Goal: Information Seeking & Learning: Learn about a topic

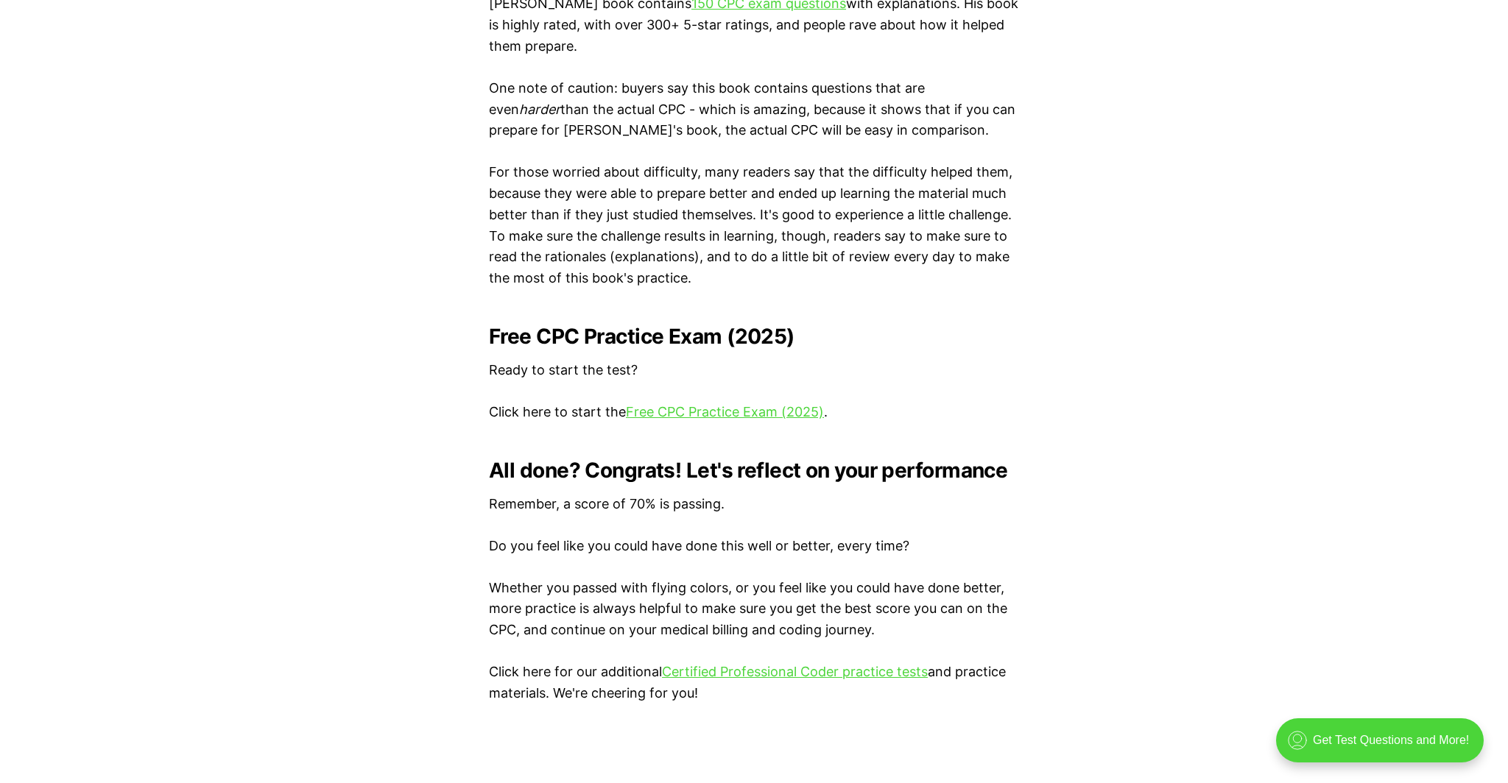
scroll to position [2778, 0]
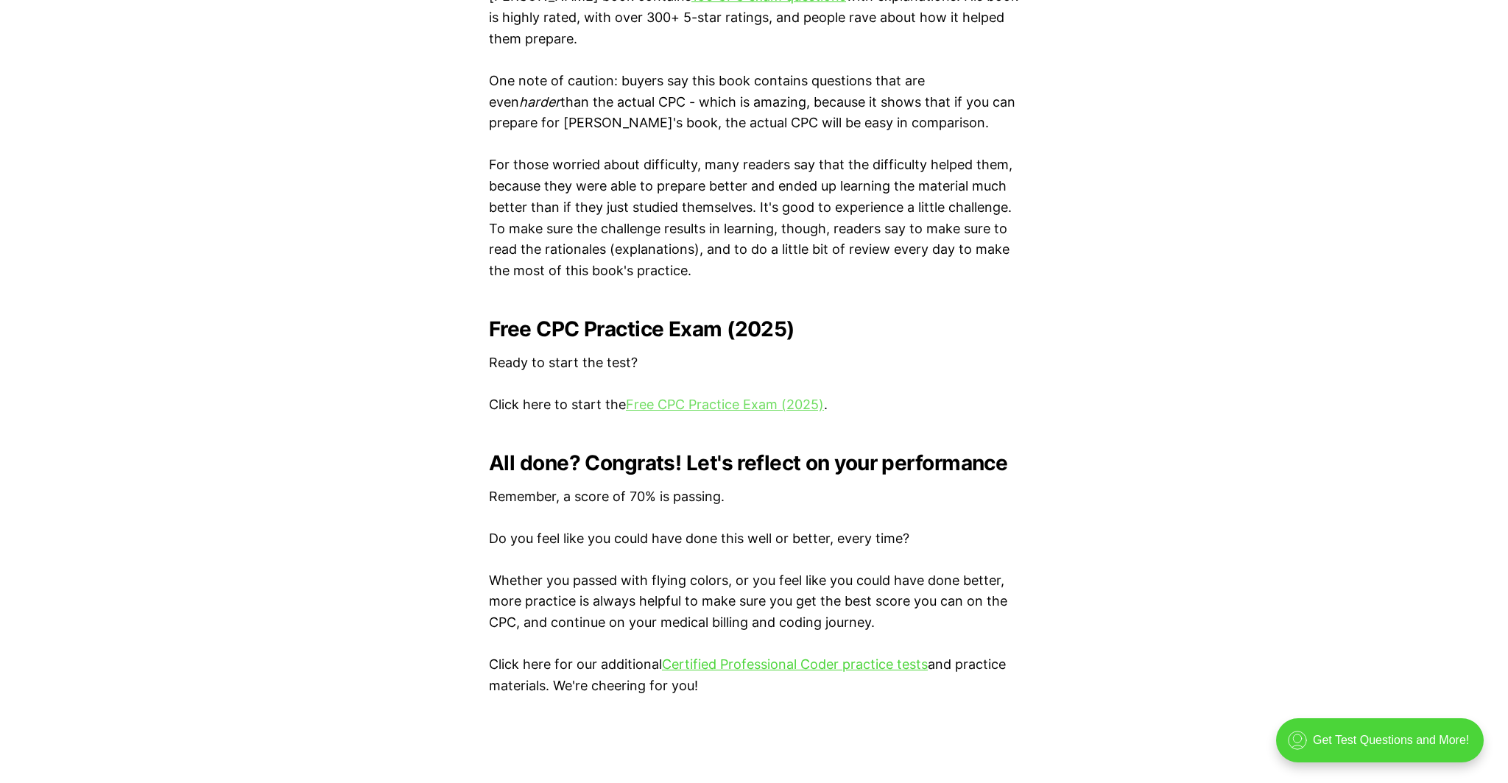
click at [744, 410] on link "Free CPC Practice Exam (2025)" at bounding box center [725, 404] width 198 height 15
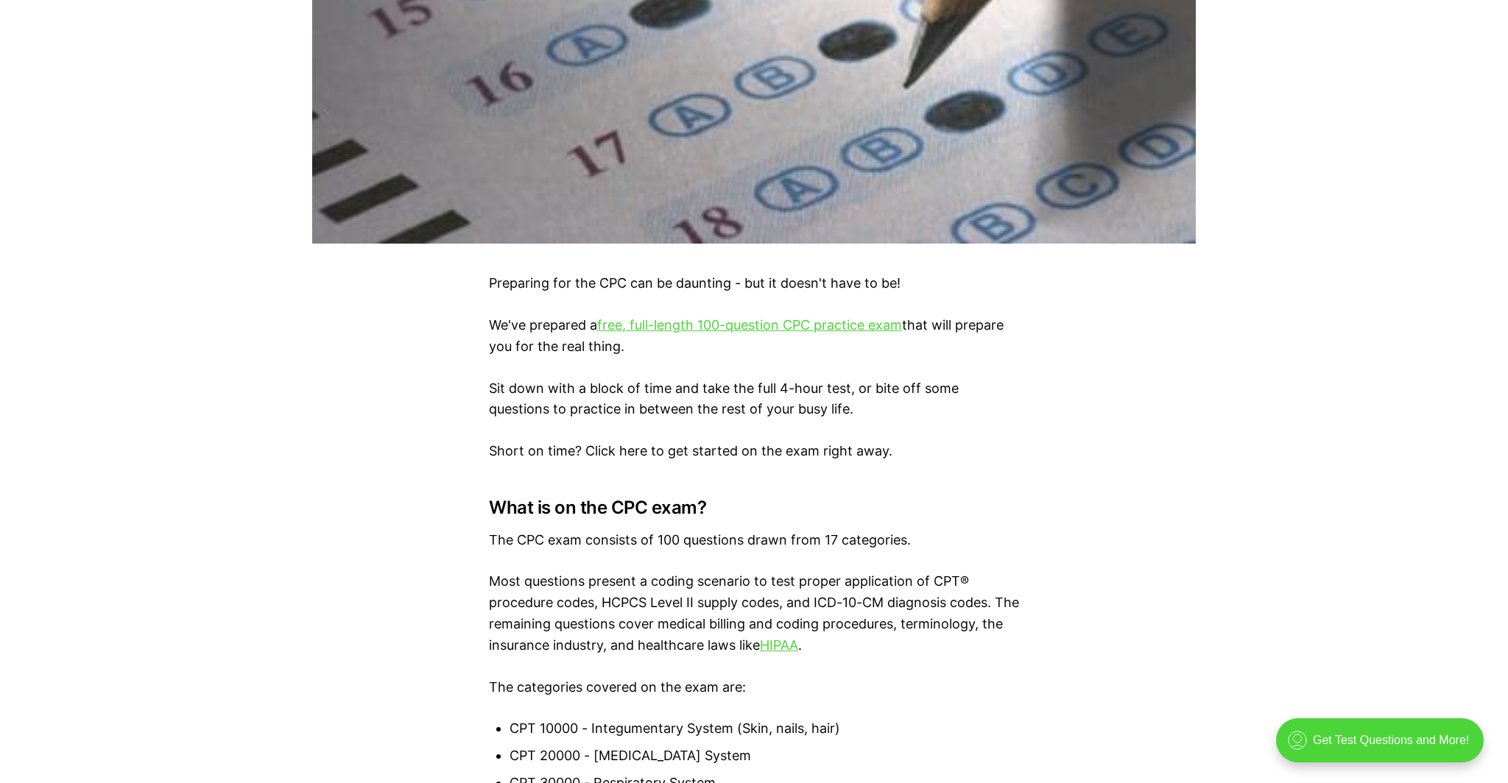
scroll to position [0, 0]
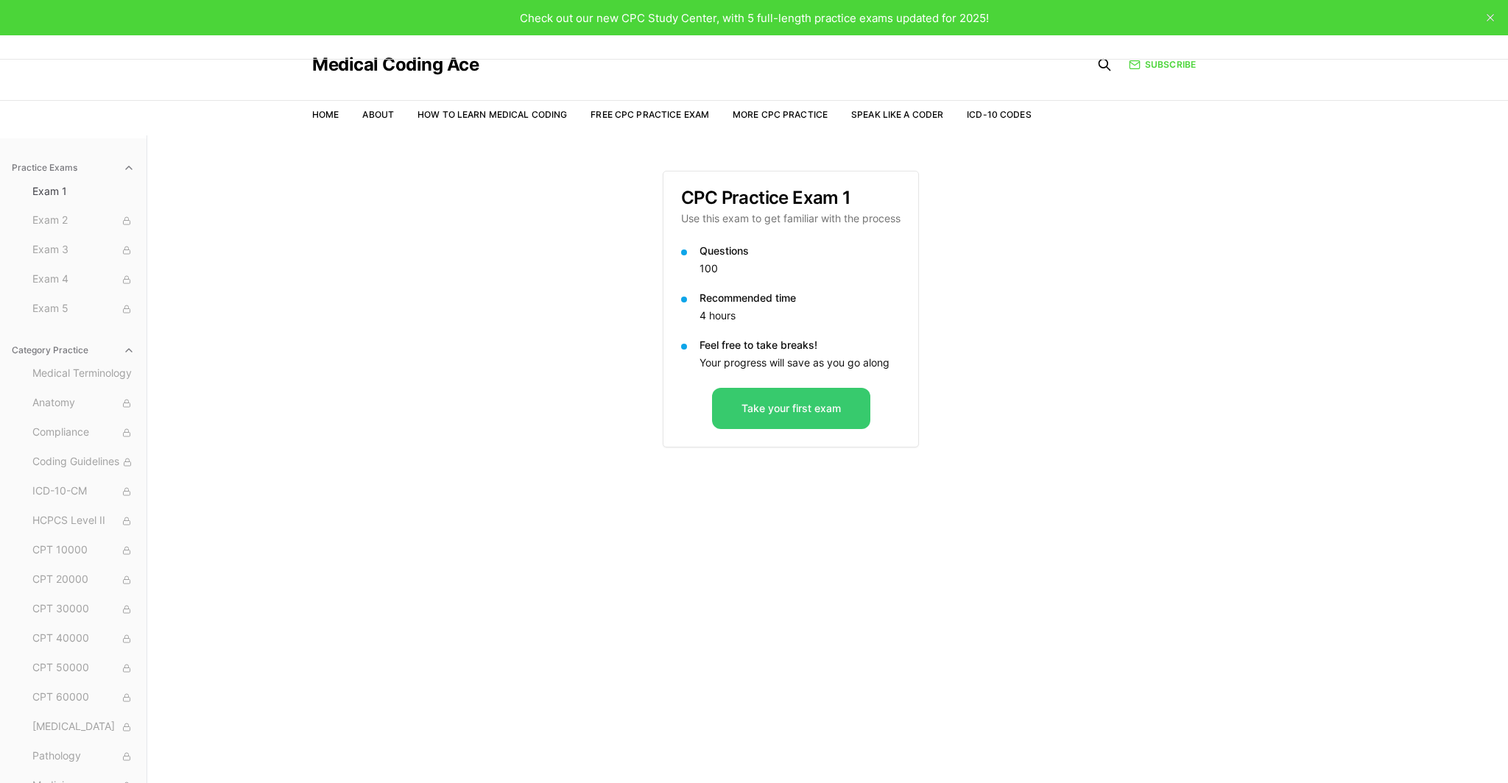
click at [810, 416] on button "Take your first exam" at bounding box center [791, 408] width 158 height 41
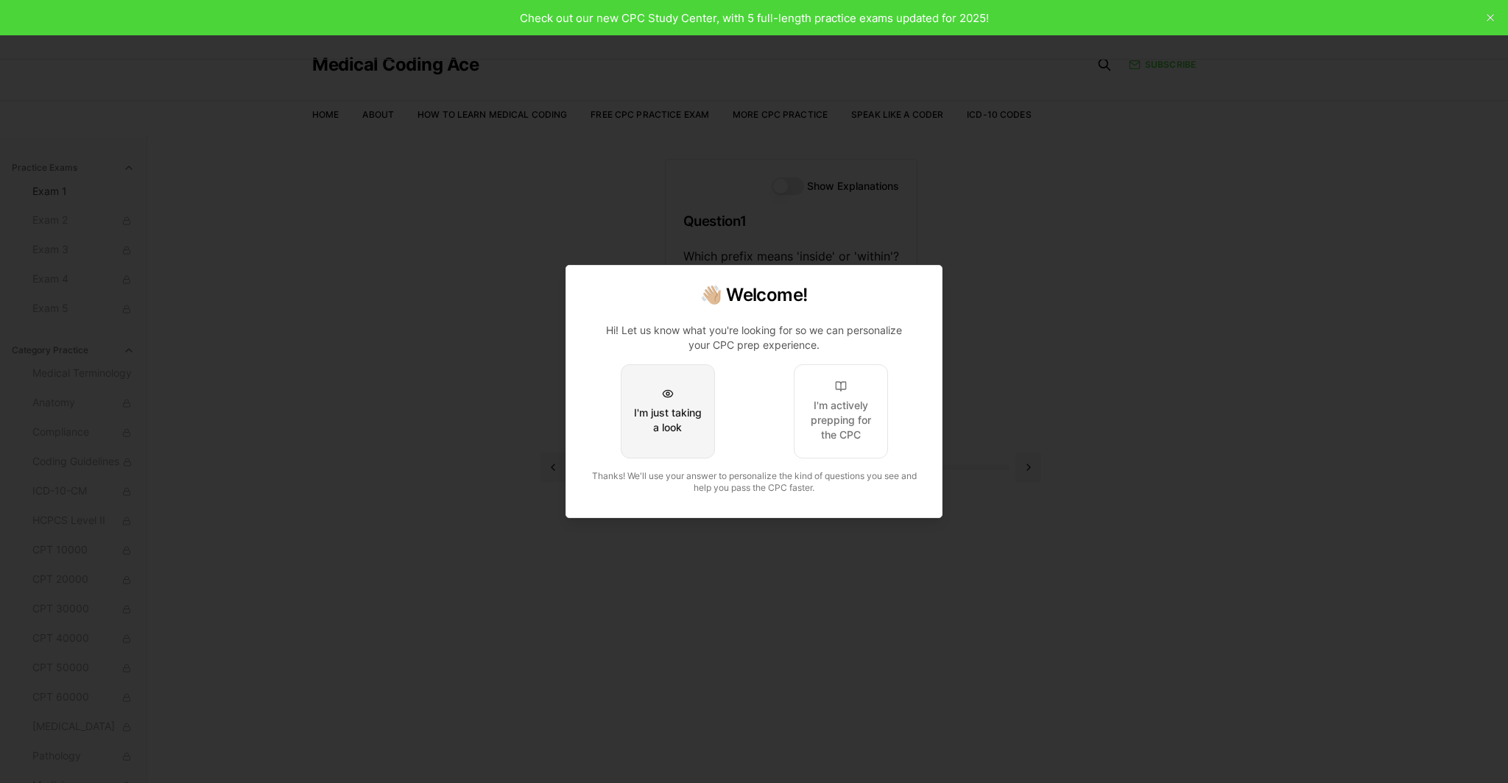
click at [675, 442] on button "I'm just taking a look" at bounding box center [668, 411] width 94 height 94
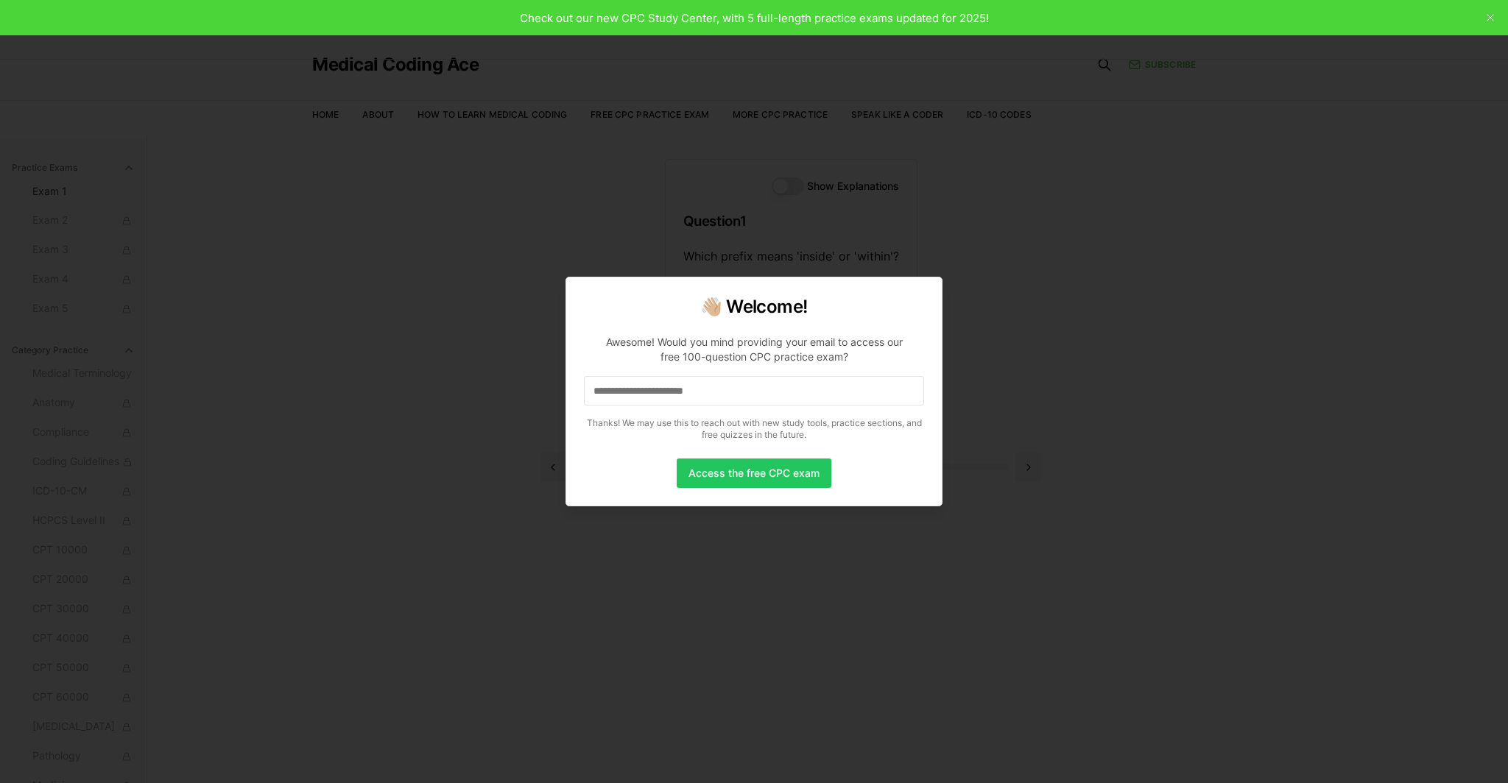
click at [563, 418] on div at bounding box center [754, 391] width 1508 height 783
